Goal: Information Seeking & Learning: Learn about a topic

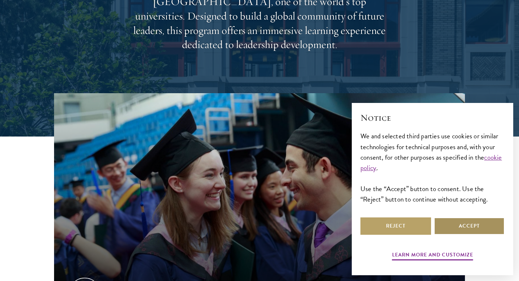
click at [443, 228] on button "Accept" at bounding box center [469, 225] width 71 height 17
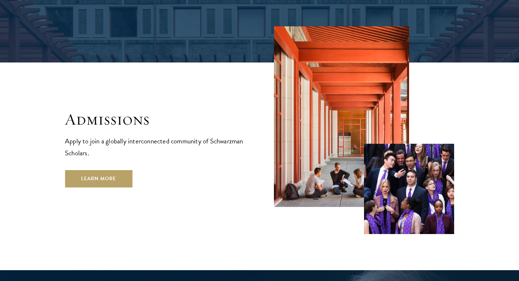
scroll to position [1181, 0]
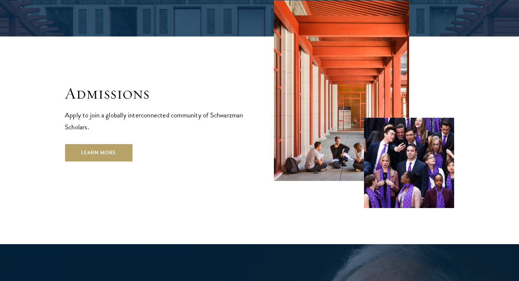
click at [119, 137] on div "Admissions Apply to join a globally interconnected community of Schwarzman Scho…" at bounding box center [260, 103] width 390 height 207
click at [116, 144] on link "Learn More" at bounding box center [98, 152] width 67 height 17
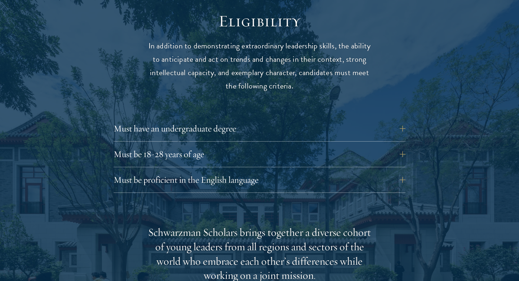
scroll to position [953, 0]
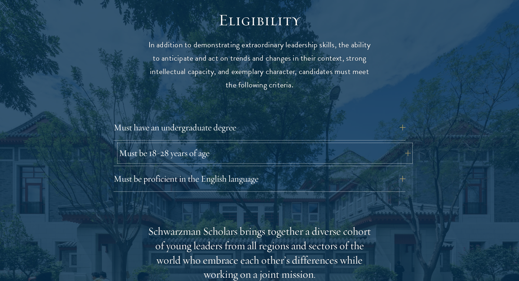
click at [148, 144] on button "Must be 18-28 years of age" at bounding box center [265, 152] width 292 height 17
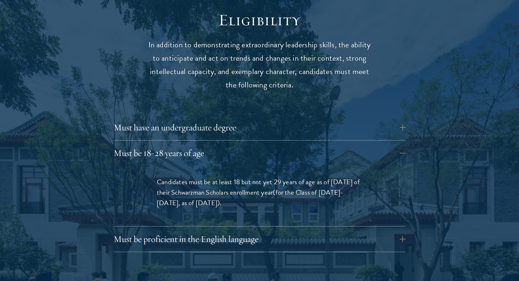
click at [172, 144] on button "Must be 18-28 years of age" at bounding box center [265, 152] width 292 height 17
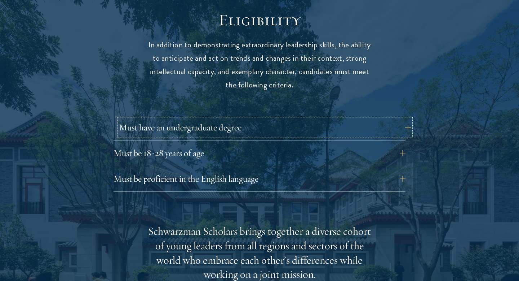
click at [172, 119] on button "Must have an undergraduate degree" at bounding box center [265, 127] width 292 height 17
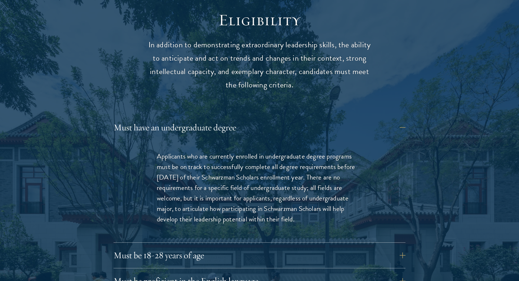
click at [226, 123] on div "Must have an undergraduate degree Applicants who are currently enrolled in unde…" at bounding box center [260, 181] width 292 height 124
click at [226, 119] on button "Must have an undergraduate degree" at bounding box center [265, 127] width 292 height 17
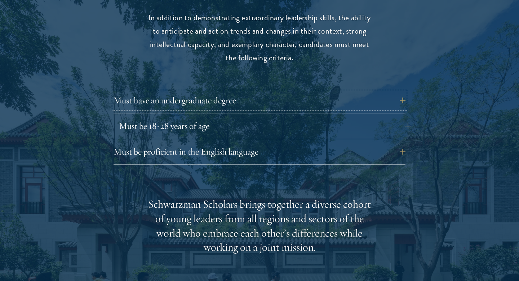
scroll to position [986, 0]
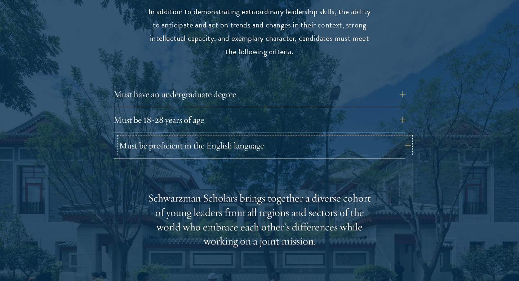
click at [219, 137] on button "Must be proficient in the English language" at bounding box center [265, 145] width 292 height 17
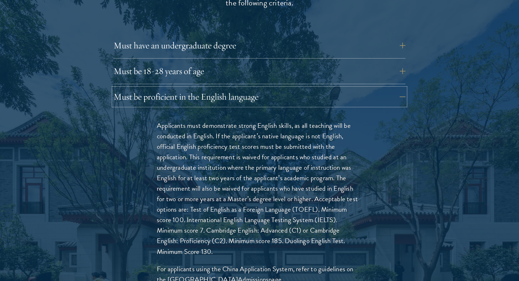
scroll to position [1037, 0]
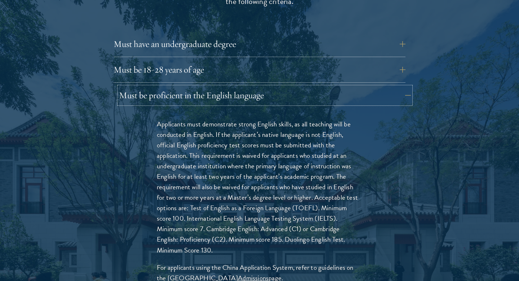
click at [225, 87] on button "Must be proficient in the English language" at bounding box center [265, 95] width 292 height 17
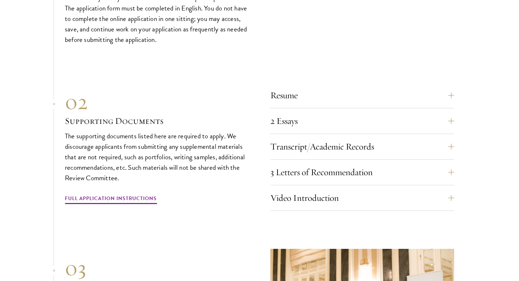
scroll to position [2448, 0]
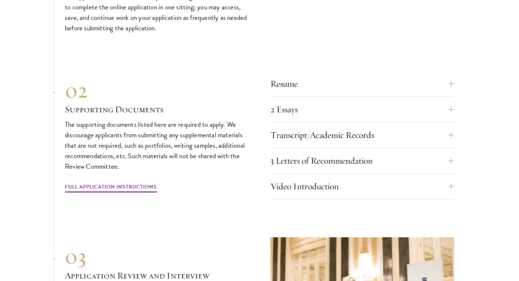
click at [317, 166] on div "3 Letters of Recommendation Recommenders should know you well and be able to sp…" at bounding box center [363, 163] width 184 height 22
click at [314, 155] on button "3 Letters of Recommendation" at bounding box center [368, 160] width 184 height 17
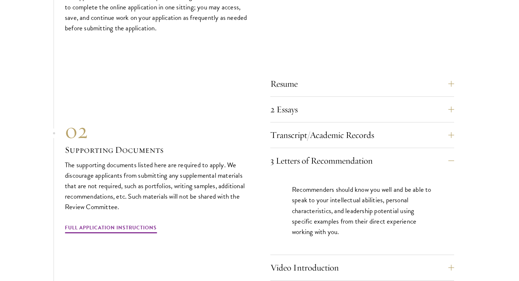
click at [338, 201] on p "Recommenders should know you well and be able to speak to your intellectual abi…" at bounding box center [362, 210] width 141 height 52
drag, startPoint x: 343, startPoint y: 158, endPoint x: 360, endPoint y: 193, distance: 39.0
click at [360, 193] on div "3 Letters of Recommendation Recommenders should know you well and be able to sp…" at bounding box center [363, 203] width 184 height 103
click at [356, 168] on div "3 Letters of Recommendation Recommenders should know you well and be able to sp…" at bounding box center [363, 203] width 184 height 103
click at [352, 163] on button "3 Letters of Recommendation" at bounding box center [368, 160] width 184 height 17
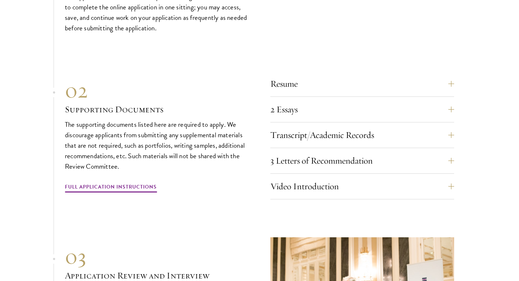
click at [38, 160] on section "01 Online Application 01 Online Application The application must be completed o…" at bounding box center [259, 152] width 519 height 447
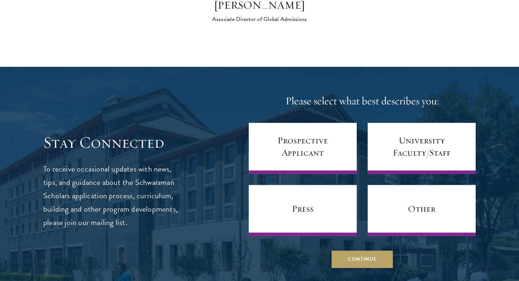
scroll to position [2998, 0]
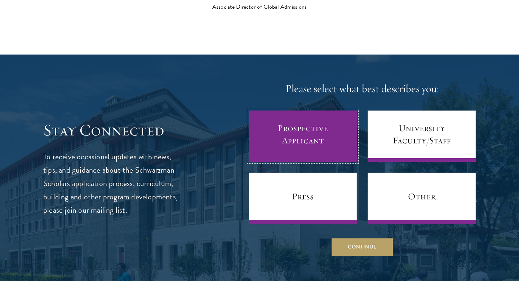
click at [313, 131] on link "Prospective Applicant" at bounding box center [303, 135] width 108 height 51
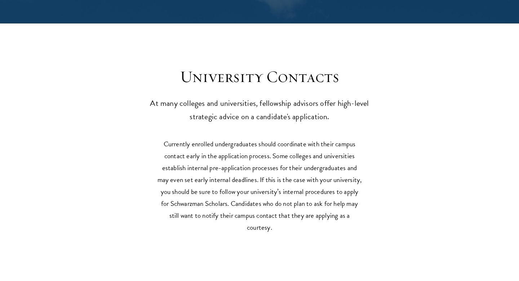
scroll to position [3261, 0]
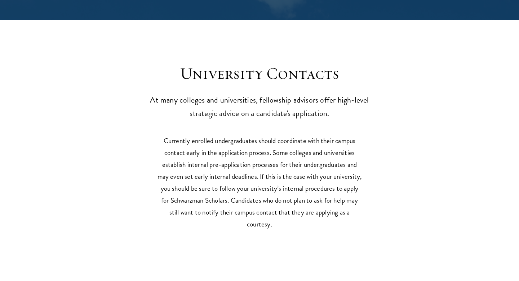
click at [148, 224] on section "Currently enrolled undergraduates should coordinate with their campus contact e…" at bounding box center [259, 186] width 519 height 103
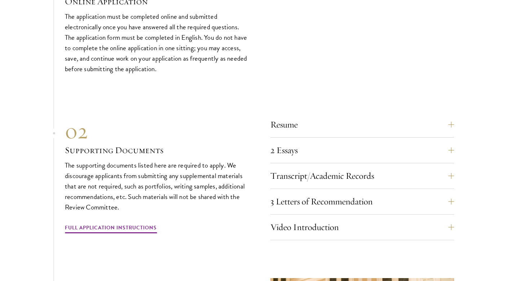
scroll to position [2407, 0]
click at [281, 206] on button "3 Letters of Recommendation" at bounding box center [368, 200] width 184 height 17
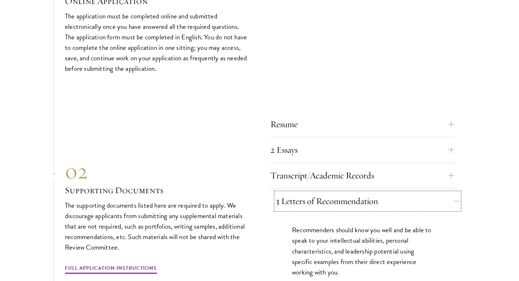
click at [285, 201] on button "3 Letters of Recommendation" at bounding box center [368, 200] width 184 height 17
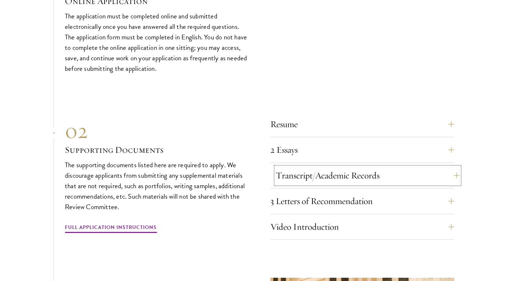
click at [285, 173] on button "Transcript/Academic Records" at bounding box center [368, 175] width 184 height 17
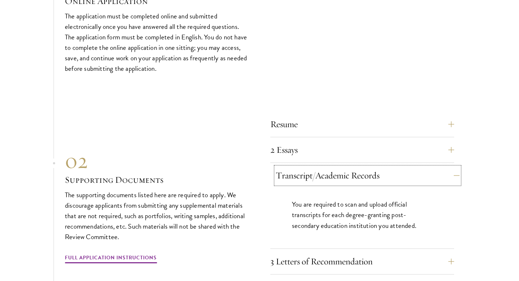
click at [285, 173] on button "Transcript/Academic Records" at bounding box center [368, 175] width 184 height 17
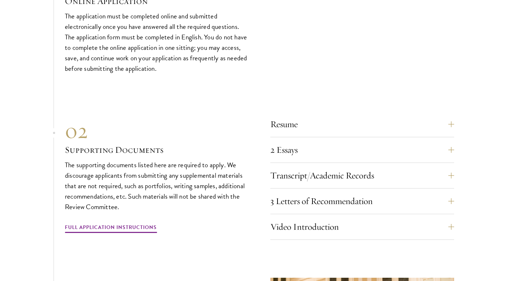
click at [285, 134] on div "Resume A current version of your resume or CV (maximum 2 pages). 2 Essays The t…" at bounding box center [363, 177] width 184 height 124
click at [285, 147] on button "2 Essays" at bounding box center [368, 149] width 184 height 17
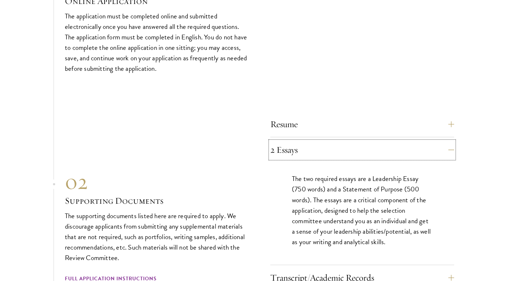
scroll to position [2445, 0]
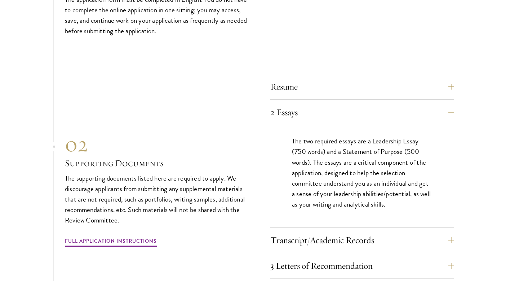
click at [378, 186] on p "The two required essays are a Leadership Essay (750 words) and a Statement of P…" at bounding box center [362, 172] width 141 height 73
click at [363, 115] on button "2 Essays" at bounding box center [368, 112] width 184 height 17
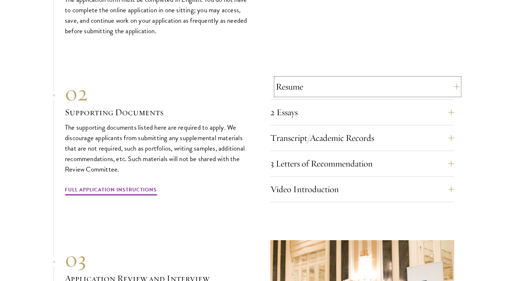
click at [361, 90] on button "Resume" at bounding box center [368, 86] width 184 height 17
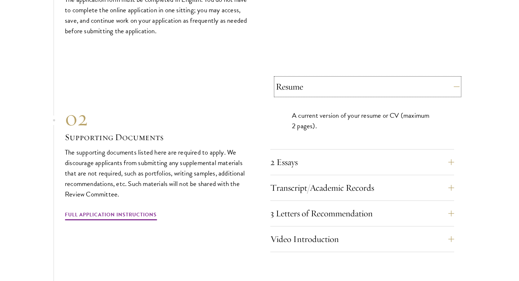
click at [361, 90] on button "Resume" at bounding box center [368, 86] width 184 height 17
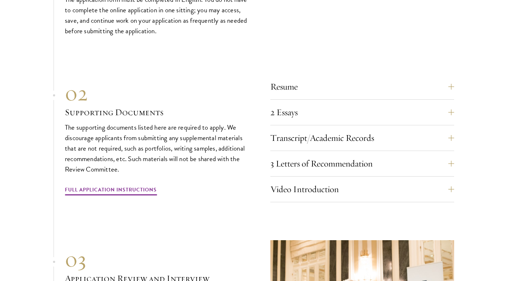
click at [354, 169] on div "3 Letters of Recommendation Recommenders should know you well and be able to sp…" at bounding box center [363, 166] width 184 height 22
click at [354, 171] on div "3 Letters of Recommendation Recommenders should know you well and be able to sp…" at bounding box center [363, 166] width 184 height 22
click at [354, 180] on button "Video Introduction" at bounding box center [368, 188] width 184 height 17
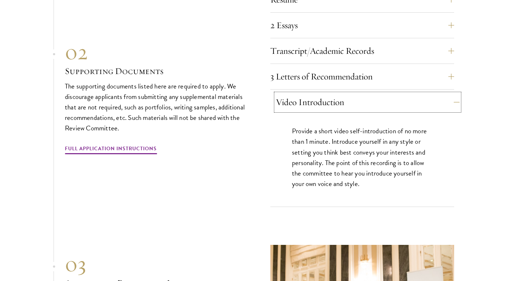
scroll to position [2532, 0]
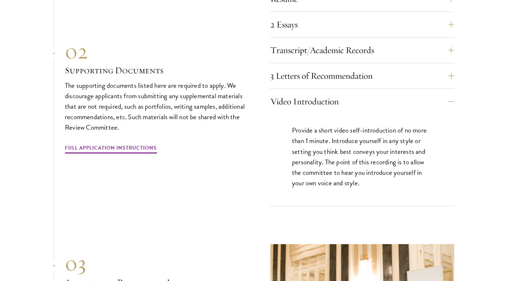
click at [379, 151] on p "Provide a short video self-introduction of no more than 1 minute. Introduce you…" at bounding box center [362, 156] width 141 height 63
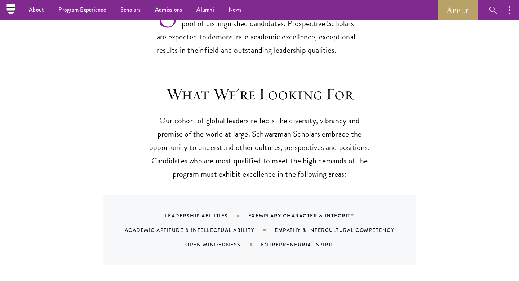
scroll to position [345, 0]
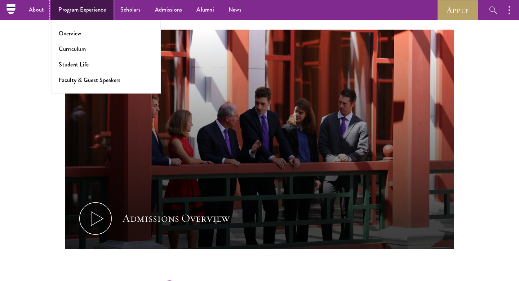
click at [93, 11] on link "Program Experience" at bounding box center [82, 10] width 62 height 20
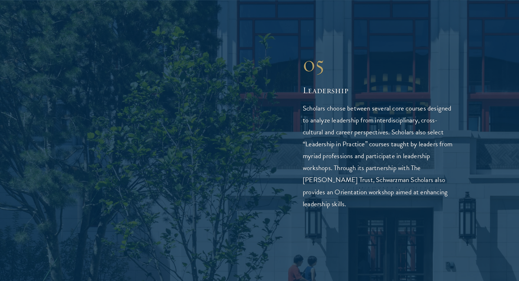
scroll to position [2063, 0]
